Goal: Check status: Check status

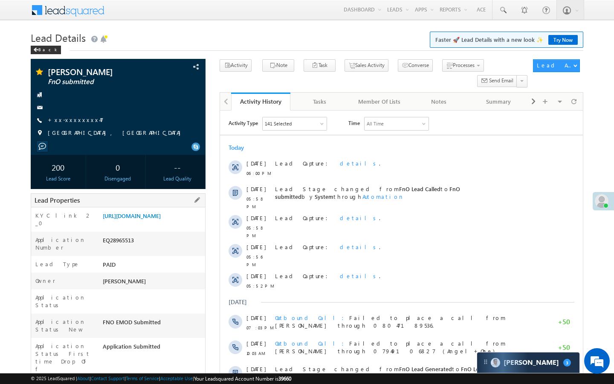
drag, startPoint x: 103, startPoint y: 363, endPoint x: 143, endPoint y: 363, distance: 40.1
click at [144, 382] on div "AABX801253" at bounding box center [153, 388] width 104 height 12
copy div "AABX801253"
click at [80, 121] on link "+xx-xxxxxxxx47" at bounding box center [76, 119] width 56 height 7
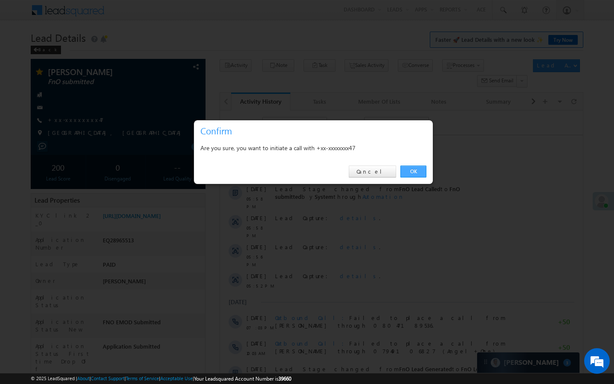
click at [412, 176] on link "OK" at bounding box center [413, 171] width 26 height 12
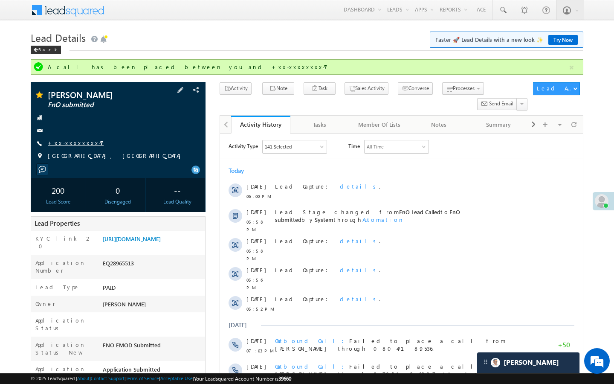
click at [70, 141] on link "+xx-xxxxxxxx47" at bounding box center [76, 142] width 56 height 7
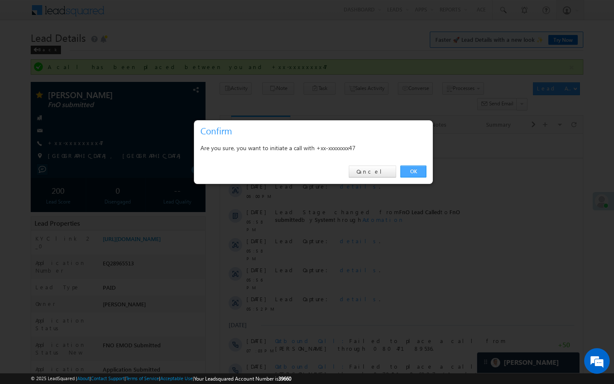
click at [408, 173] on link "OK" at bounding box center [413, 171] width 26 height 12
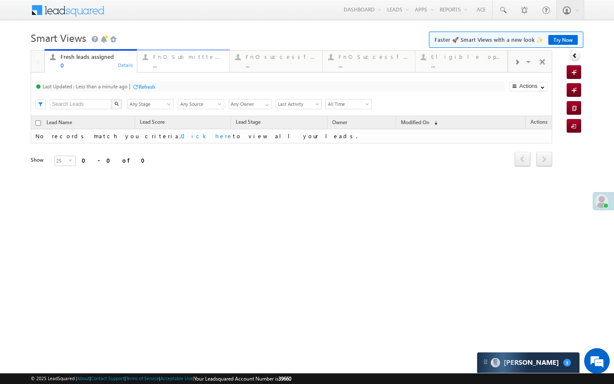
click at [185, 59] on div "FnO Submittted Leads" at bounding box center [188, 56] width 71 height 7
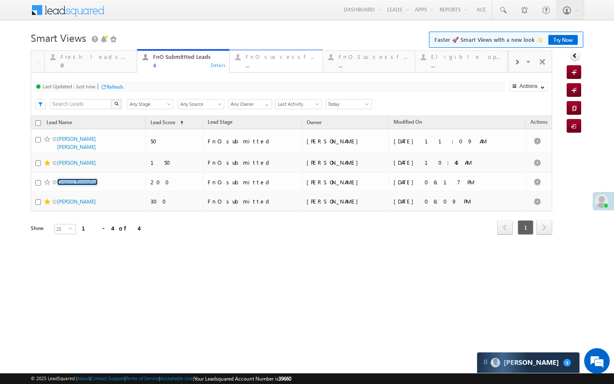
click at [268, 51] on link "FnO successful today Leads ... Details" at bounding box center [275, 60] width 93 height 23
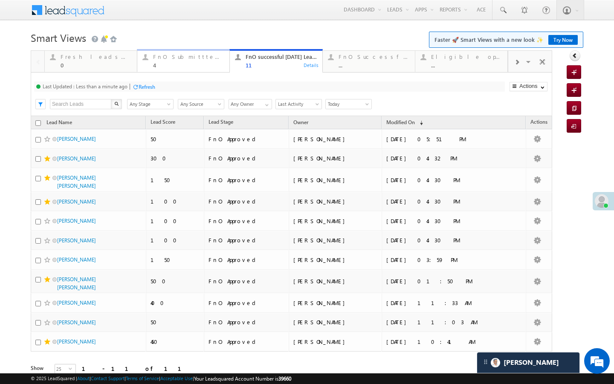
click at [194, 55] on div "FnO Submittted Leads" at bounding box center [188, 56] width 71 height 7
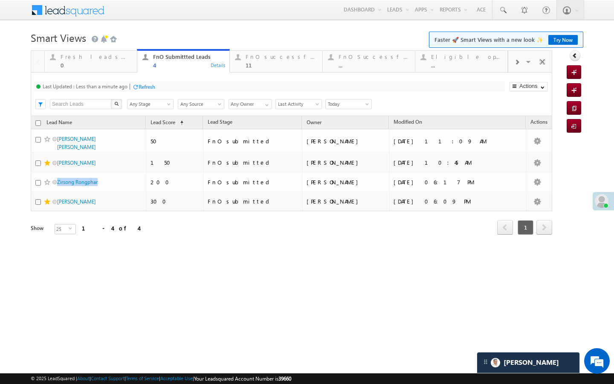
click at [143, 82] on div "Last Updated : Less than a minute ago Refresh Refreshing..." at bounding box center [269, 86] width 471 height 10
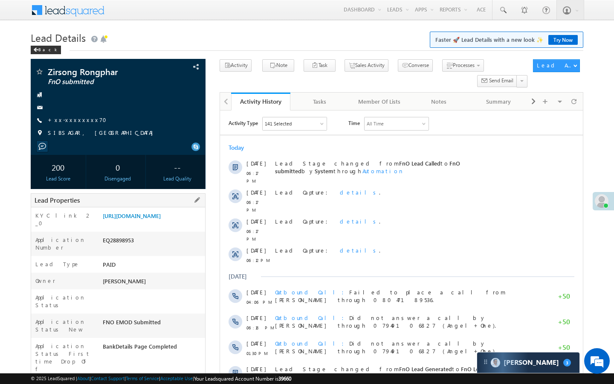
drag, startPoint x: 102, startPoint y: 362, endPoint x: 152, endPoint y: 362, distance: 49.9
click at [152, 382] on div "AAAV541863" at bounding box center [153, 388] width 104 height 12
copy div "AAAV541863"
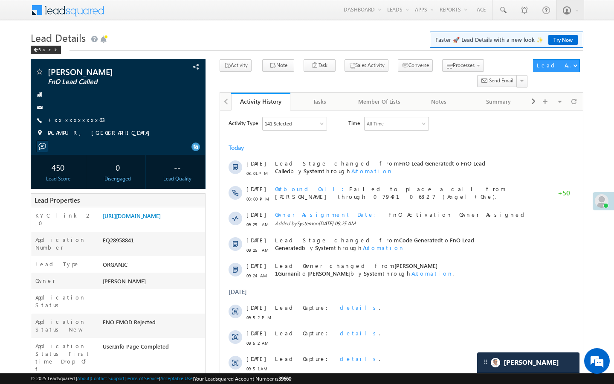
scroll to position [4153, 0]
